Goal: Check status: Check status

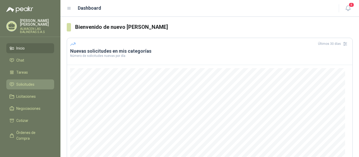
click at [30, 86] on span "Solicitudes" at bounding box center [25, 85] width 18 height 6
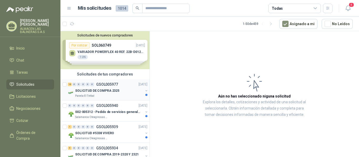
click at [112, 84] on p "GSOL005977" at bounding box center [107, 85] width 22 height 4
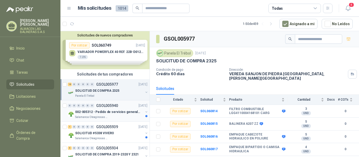
click at [112, 106] on p "GSOL005940" at bounding box center [107, 106] width 22 height 4
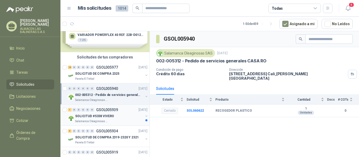
scroll to position [26, 0]
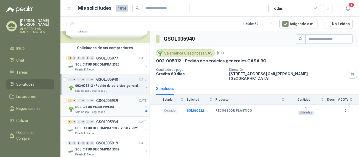
click at [108, 100] on p "GSOL005939" at bounding box center [107, 101] width 22 height 4
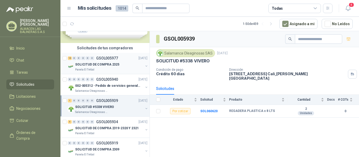
click at [107, 58] on p "GSOL005977" at bounding box center [107, 58] width 22 height 4
